Goal: Transaction & Acquisition: Download file/media

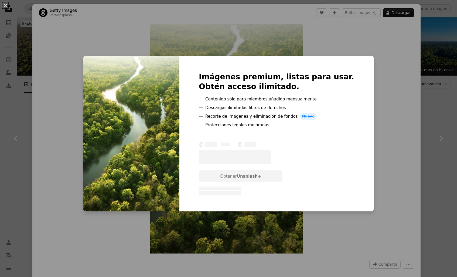
scroll to position [263, 0]
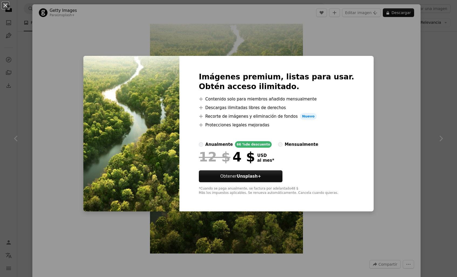
click at [73, 35] on div "An X shape Imágenes premium, listas para usar. Obtén acceso ilimitado. A plus s…" at bounding box center [228, 138] width 457 height 277
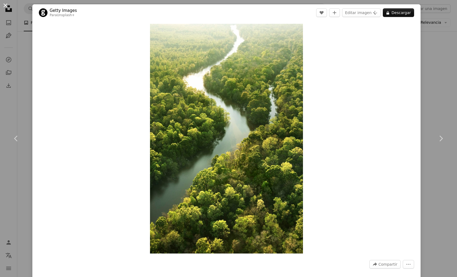
click at [8, 5] on button "An X shape" at bounding box center [5, 5] width 6 height 6
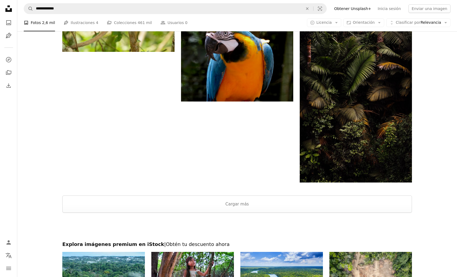
scroll to position [795, 0]
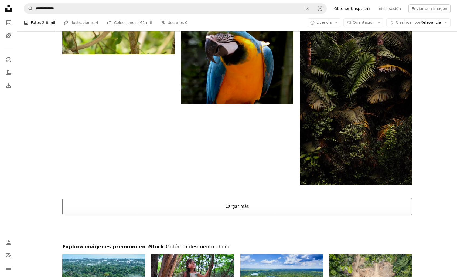
drag, startPoint x: 234, startPoint y: 194, endPoint x: 233, endPoint y: 202, distance: 8.6
click at [233, 194] on div at bounding box center [236, 191] width 439 height 13
click at [234, 205] on button "Cargar más" at bounding box center [236, 206] width 349 height 17
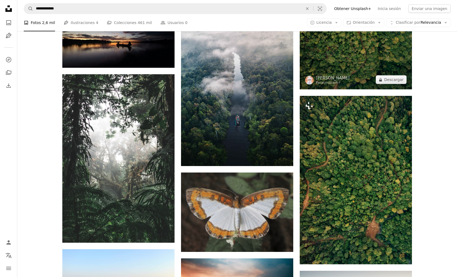
scroll to position [2390, 0]
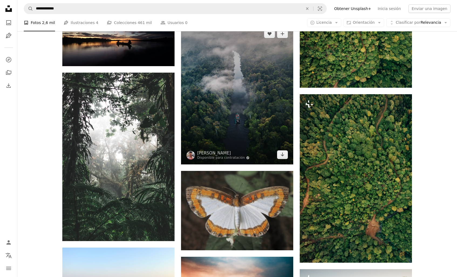
click at [248, 132] on img at bounding box center [237, 94] width 112 height 140
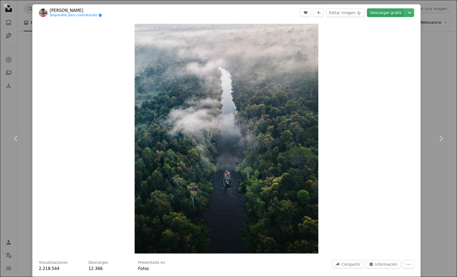
click at [381, 11] on link "Descargar gratis" at bounding box center [386, 12] width 38 height 9
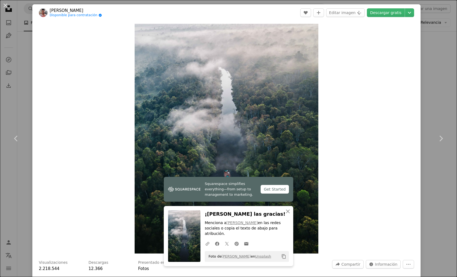
click at [395, 86] on div "Zoom in" at bounding box center [226, 138] width 388 height 235
drag, startPoint x: 6, startPoint y: 5, endPoint x: 15, endPoint y: 9, distance: 9.9
click at [6, 5] on button "An X shape" at bounding box center [5, 5] width 6 height 6
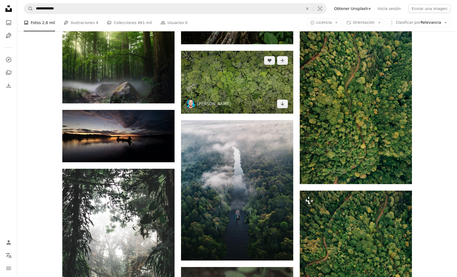
scroll to position [2301, 0]
